Goal: Task Accomplishment & Management: Manage account settings

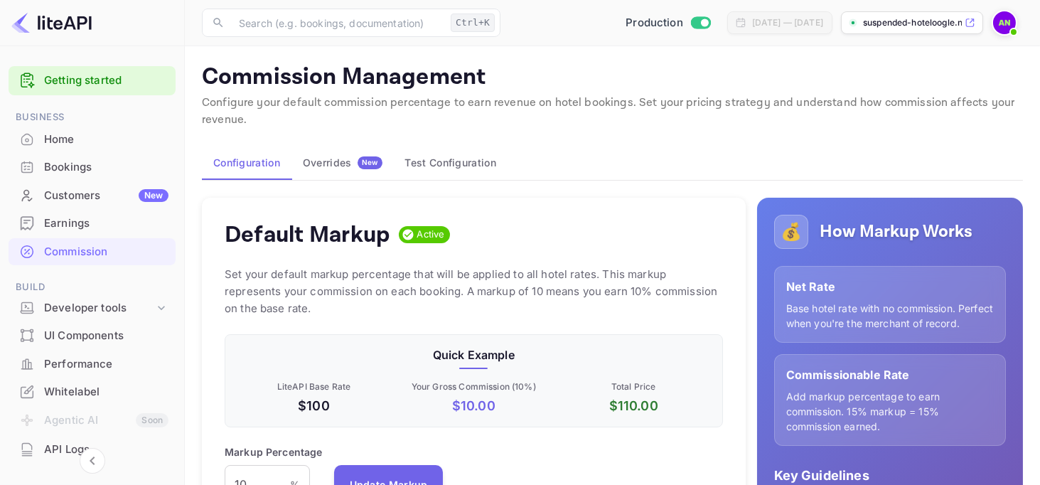
scroll to position [242, 487]
click at [334, 161] on div "Overrides New" at bounding box center [343, 162] width 80 height 13
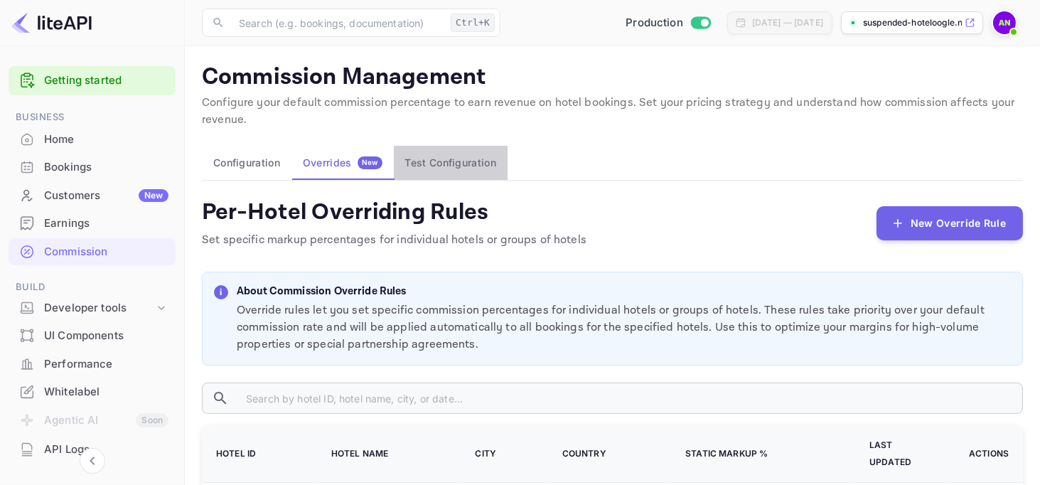
click at [410, 165] on button "Test Configuration" at bounding box center [451, 163] width 114 height 34
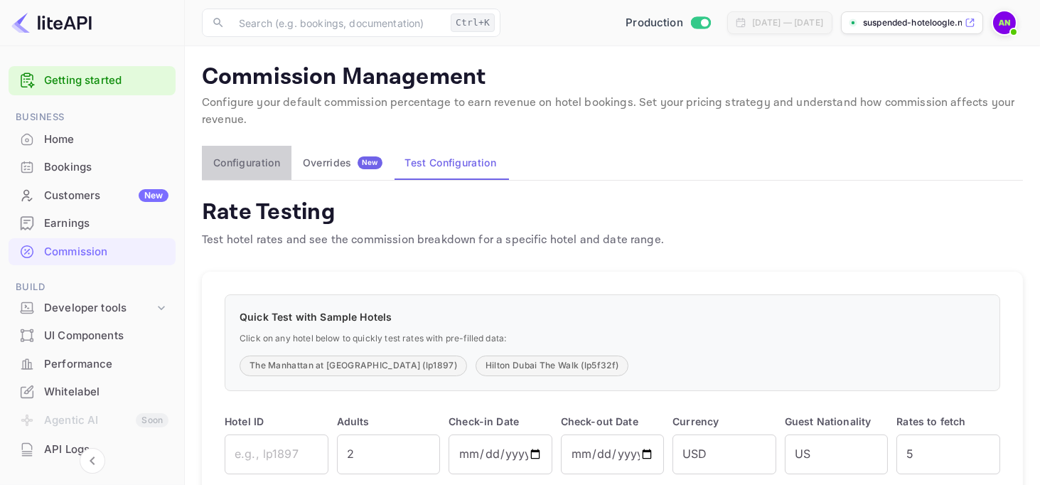
click at [250, 163] on button "Configuration" at bounding box center [247, 163] width 90 height 34
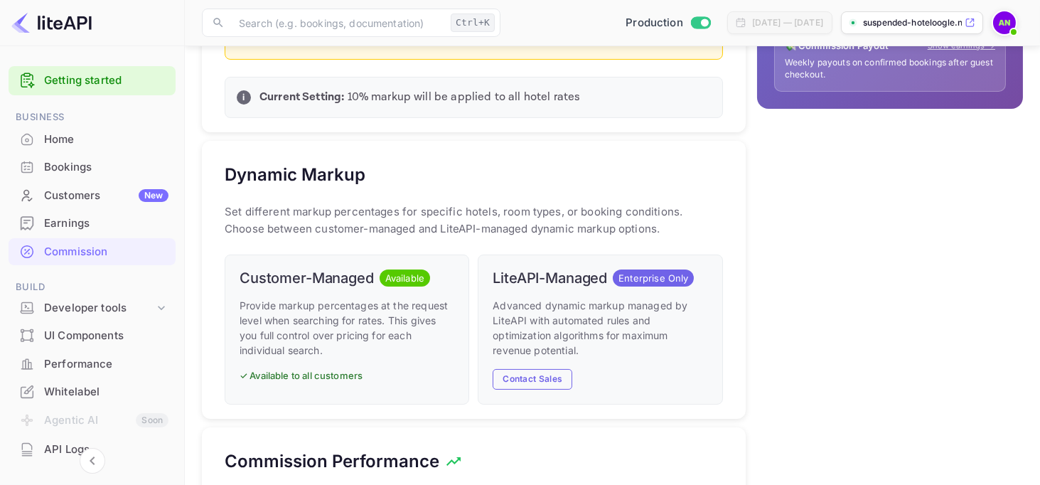
scroll to position [711, 0]
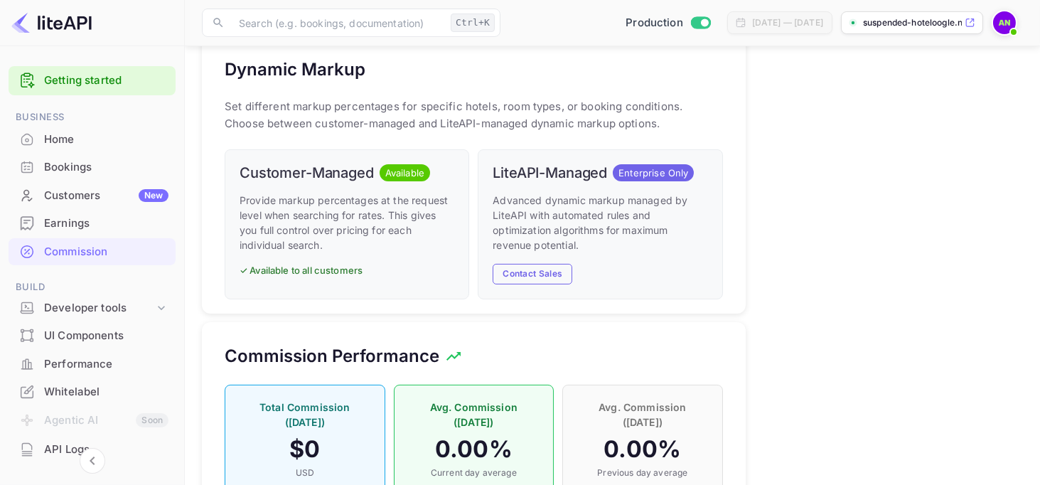
click at [309, 278] on p "✓ Available to all customers" at bounding box center [347, 271] width 215 height 14
click at [327, 181] on h6 "Customer-Managed" at bounding box center [307, 172] width 134 height 17
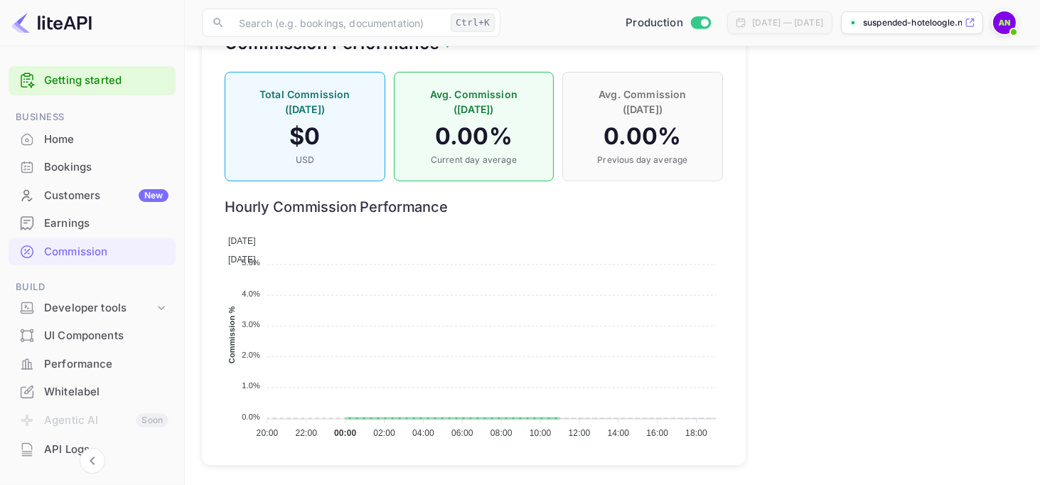
scroll to position [1040, 0]
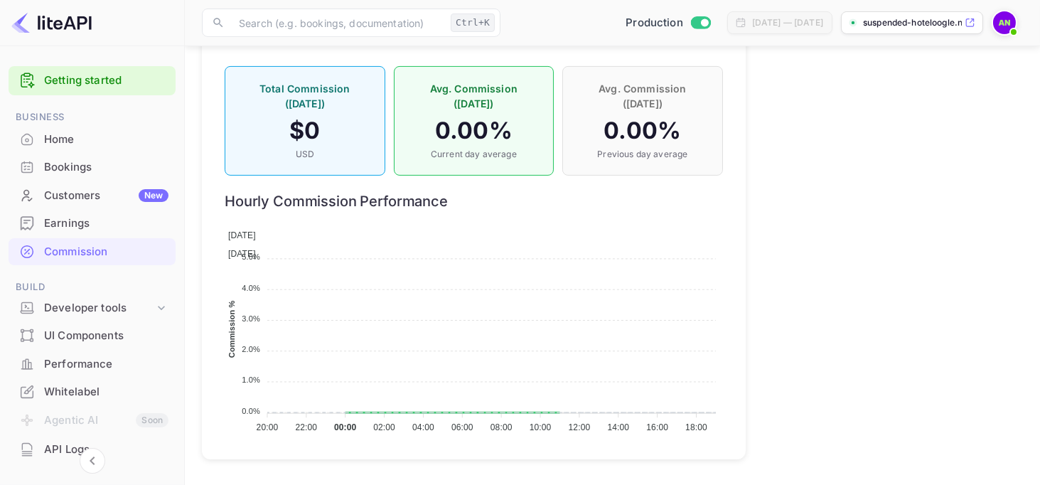
click at [324, 117] on h4 "$ 0" at bounding box center [305, 131] width 131 height 28
click at [289, 117] on h4 "$ 0" at bounding box center [305, 131] width 131 height 28
click at [455, 117] on h4 "0.00 %" at bounding box center [474, 131] width 131 height 28
click at [522, 125] on h4 "0.00 %" at bounding box center [474, 131] width 131 height 28
click at [660, 110] on p "Avg. Commission ([DATE])" at bounding box center [642, 96] width 131 height 30
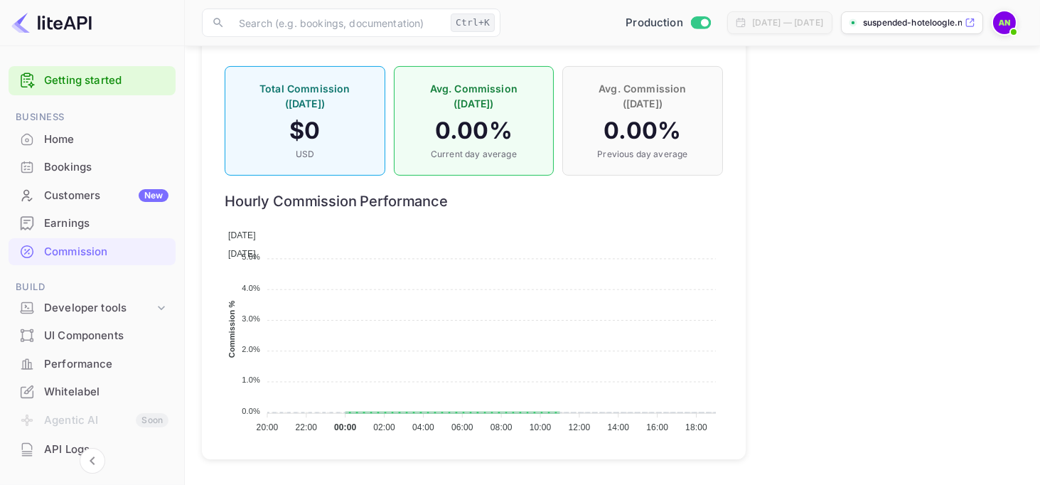
click at [662, 136] on h4 "0.00 %" at bounding box center [642, 131] width 131 height 28
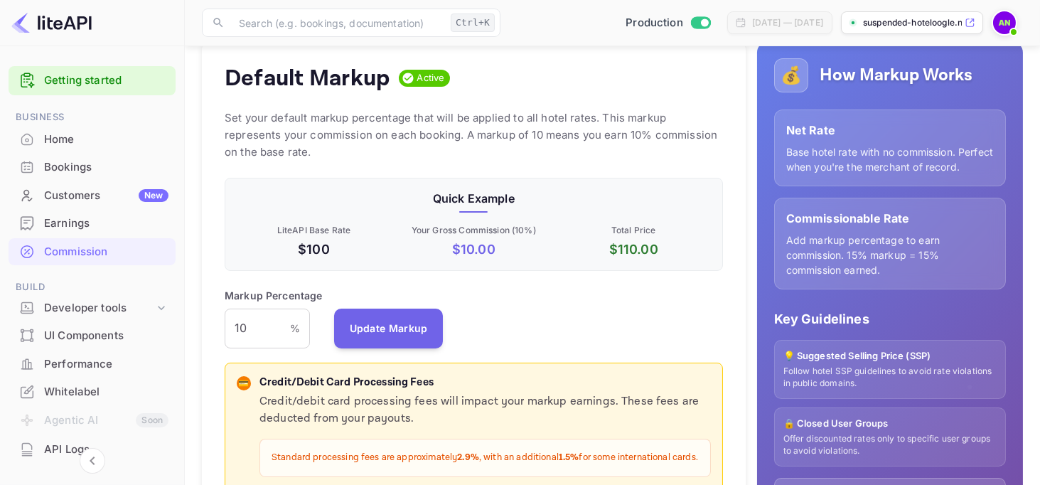
scroll to position [0, 0]
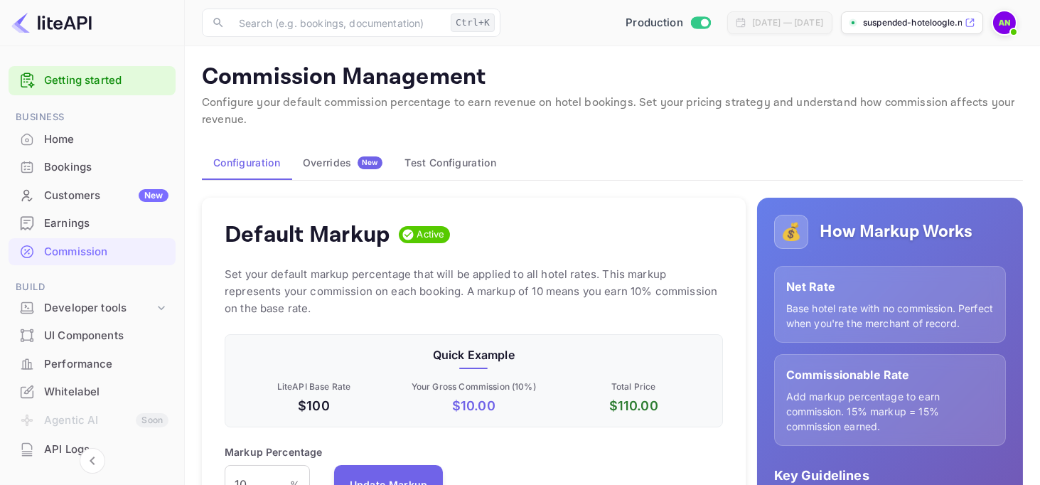
click at [930, 26] on p "suspended-hoteloogle.n..." at bounding box center [912, 22] width 99 height 13
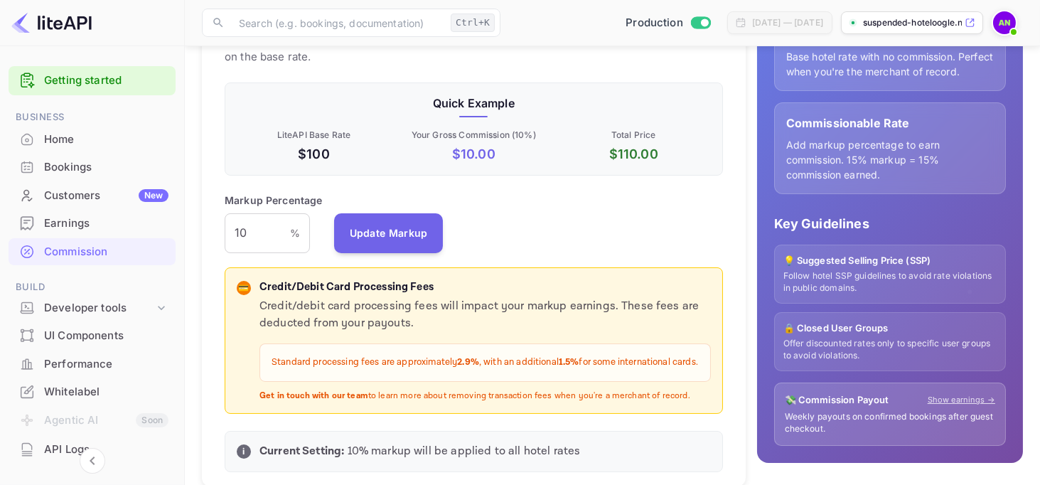
scroll to position [258, 0]
